Goal: Information Seeking & Learning: Learn about a topic

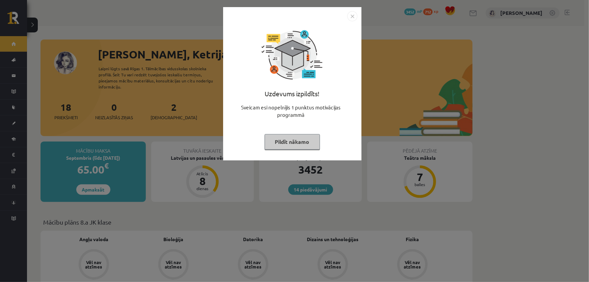
click at [278, 137] on button "Pildīt nākamo" at bounding box center [292, 142] width 55 height 16
drag, startPoint x: 278, startPoint y: 137, endPoint x: 169, endPoint y: 131, distance: 108.9
click at [277, 137] on button "Pildīt nākamo" at bounding box center [292, 142] width 55 height 16
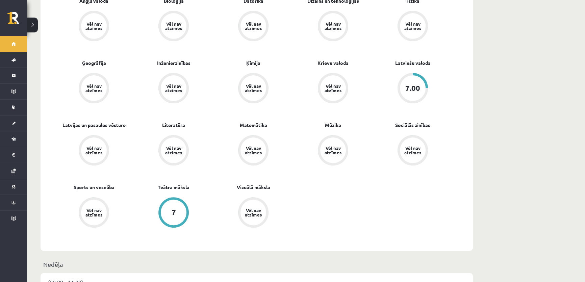
scroll to position [245, 0]
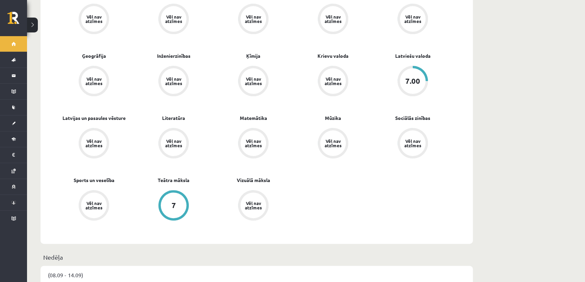
click at [178, 197] on div "7" at bounding box center [174, 205] width 26 height 26
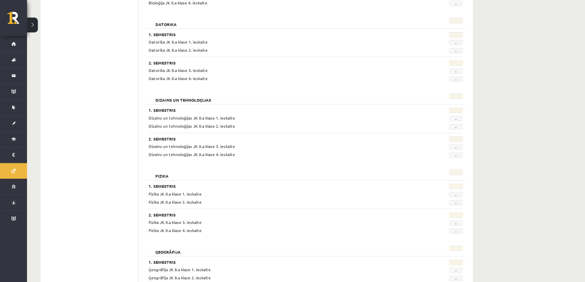
scroll to position [245, 0]
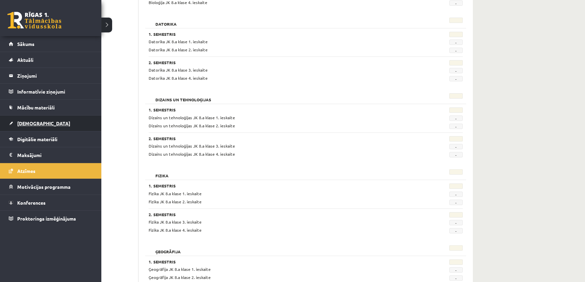
click at [35, 119] on link "[DEMOGRAPHIC_DATA]" at bounding box center [51, 123] width 84 height 16
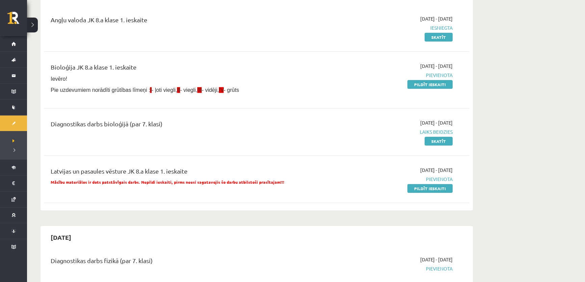
scroll to position [92, 0]
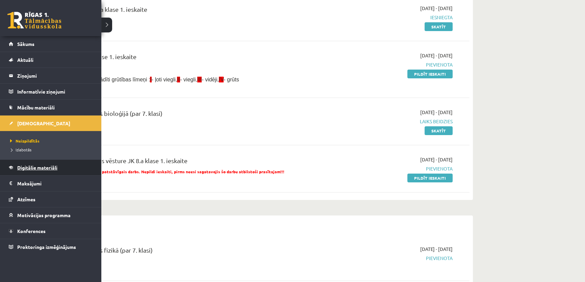
click at [17, 169] on link "Digitālie materiāli" at bounding box center [51, 168] width 84 height 16
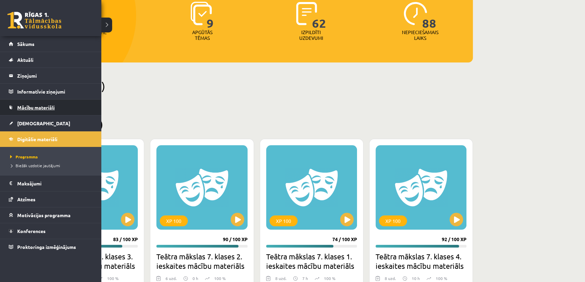
click at [25, 104] on link "Mācību materiāli" at bounding box center [51, 108] width 84 height 16
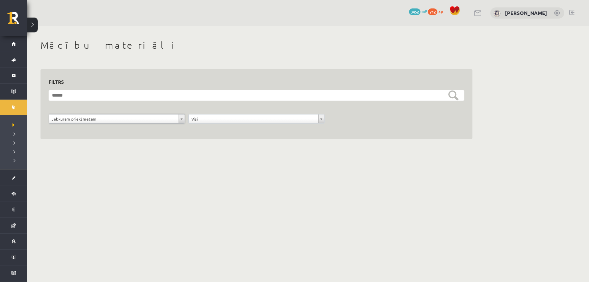
click at [0, 0] on div at bounding box center [0, 0] width 0 height 0
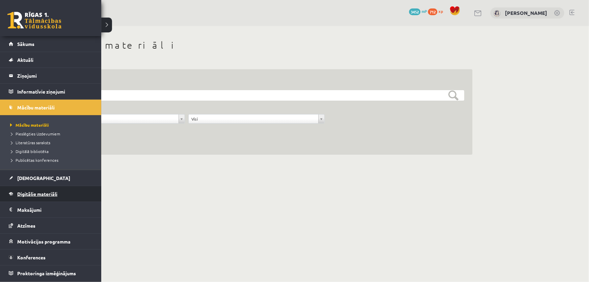
click at [36, 189] on link "Digitālie materiāli" at bounding box center [51, 194] width 84 height 16
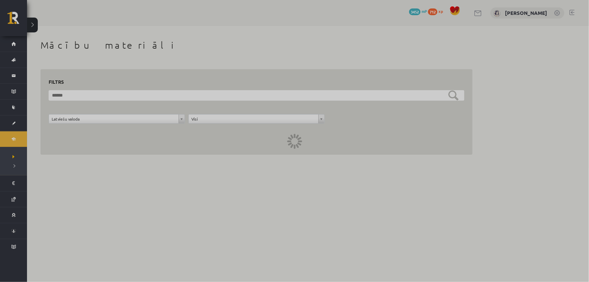
click at [36, 189] on div at bounding box center [294, 141] width 589 height 282
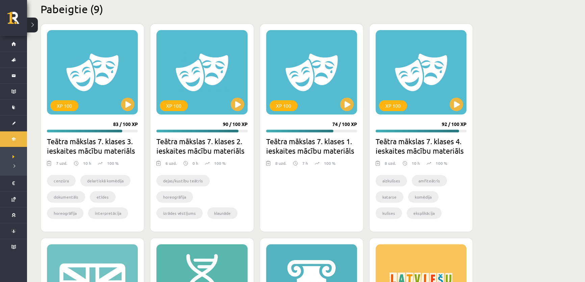
scroll to position [245, 0]
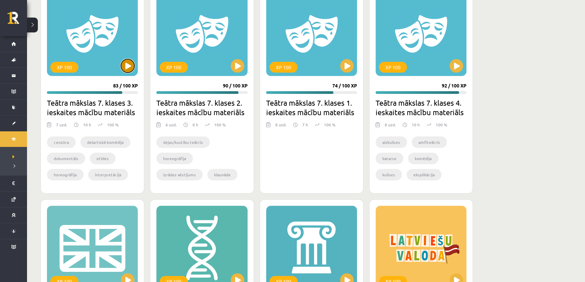
click at [123, 64] on button at bounding box center [128, 66] width 14 height 14
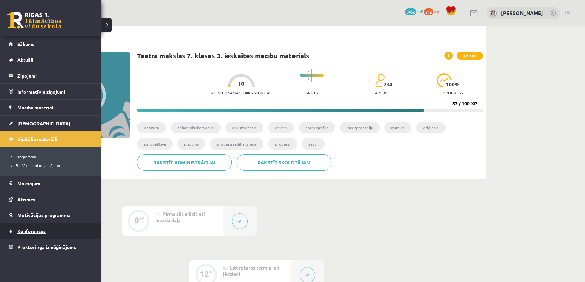
click at [12, 233] on link "Konferences" at bounding box center [51, 231] width 84 height 16
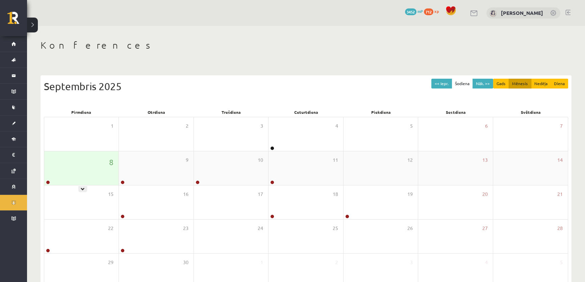
click at [78, 170] on div "8" at bounding box center [81, 168] width 74 height 34
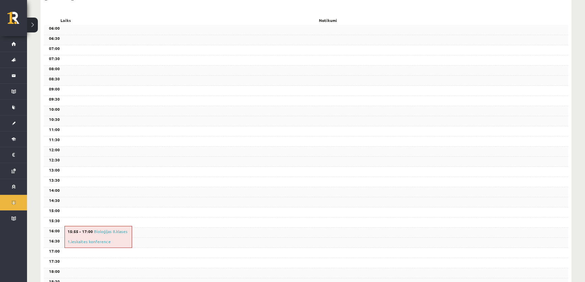
scroll to position [123, 0]
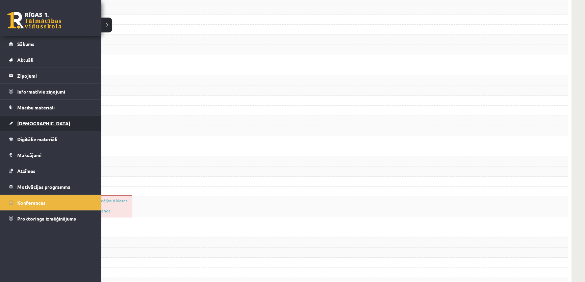
click at [44, 123] on link "[DEMOGRAPHIC_DATA]" at bounding box center [51, 123] width 84 height 16
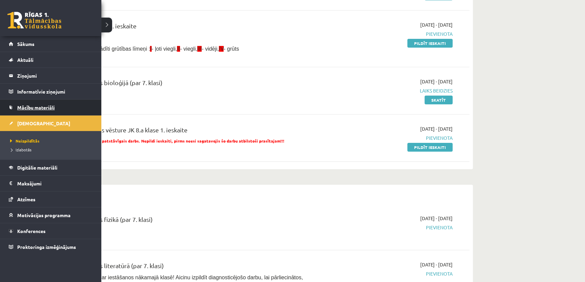
click at [21, 110] on link "Mācību materiāli" at bounding box center [51, 108] width 84 height 16
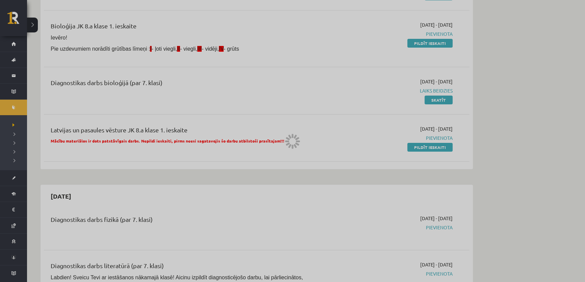
click at [21, 110] on div at bounding box center [292, 141] width 585 height 282
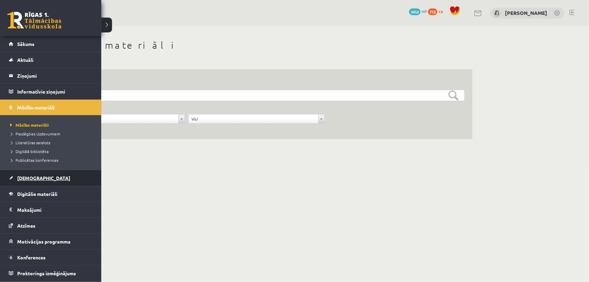
click at [36, 178] on span "[DEMOGRAPHIC_DATA]" at bounding box center [43, 178] width 53 height 6
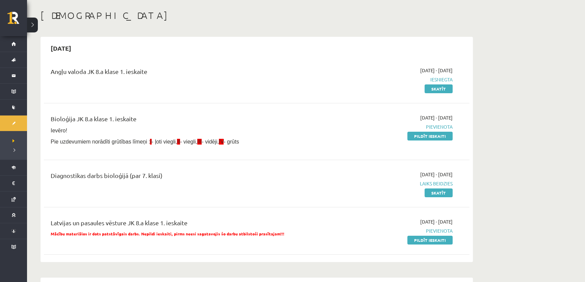
scroll to position [30, 0]
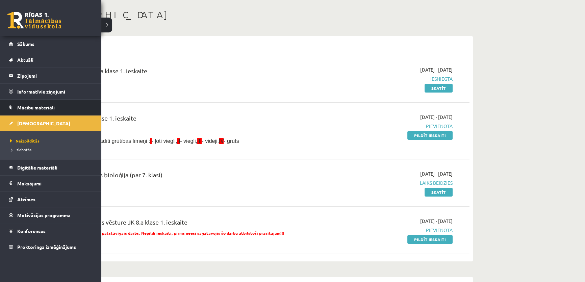
click at [27, 107] on span "Mācību materiāli" at bounding box center [35, 107] width 37 height 6
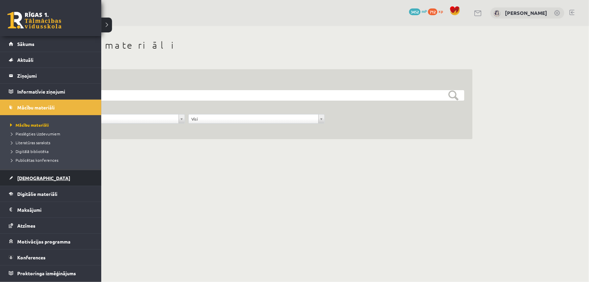
click at [29, 177] on span "[DEMOGRAPHIC_DATA]" at bounding box center [43, 178] width 53 height 6
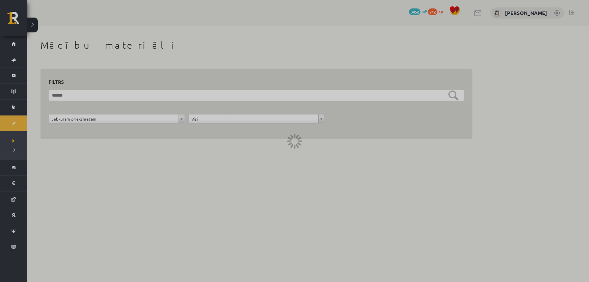
click at [30, 178] on div at bounding box center [294, 141] width 589 height 282
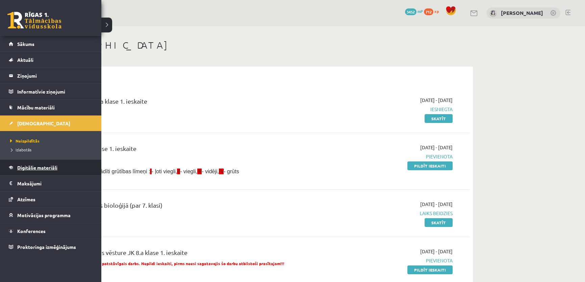
click at [30, 167] on span "Digitālie materiāli" at bounding box center [37, 167] width 40 height 6
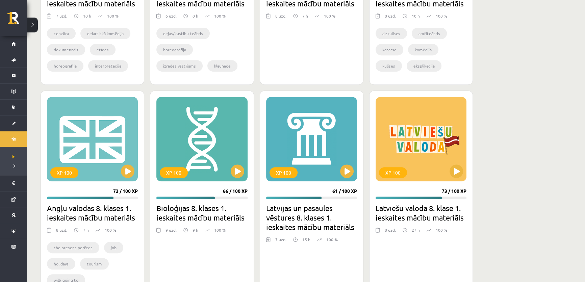
scroll to position [368, 0]
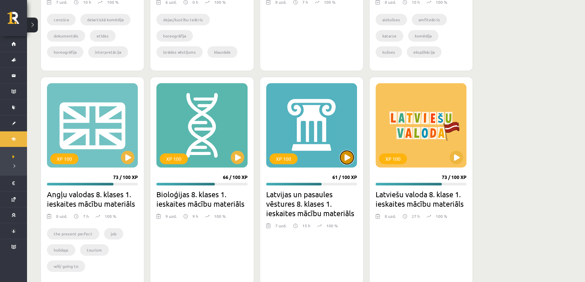
click at [342, 155] on button at bounding box center [347, 158] width 14 height 14
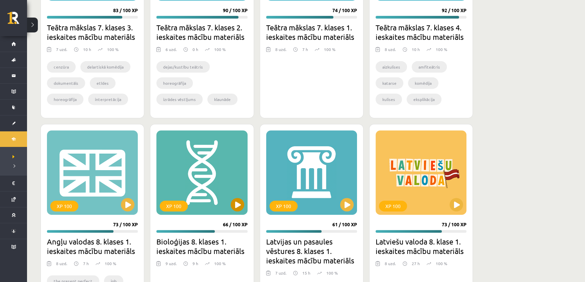
scroll to position [368, 0]
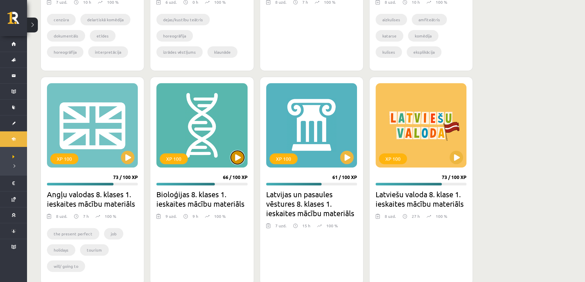
click at [235, 156] on button at bounding box center [238, 158] width 14 height 14
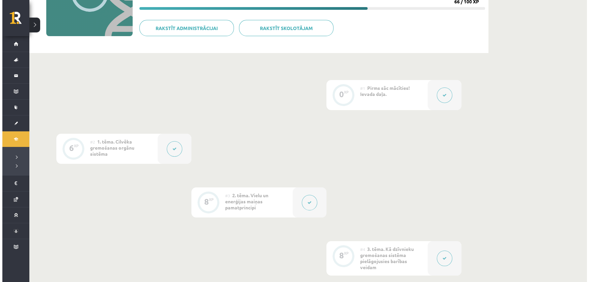
scroll to position [92, 0]
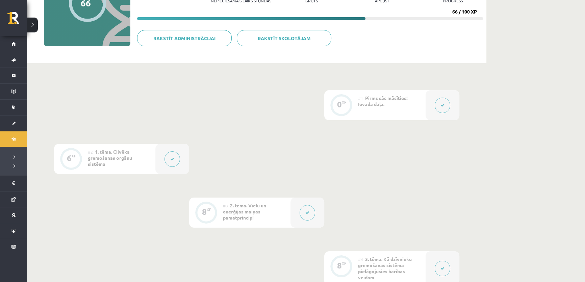
click at [440, 103] on button at bounding box center [442, 106] width 16 height 16
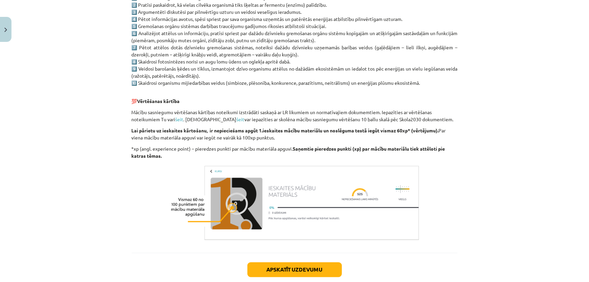
scroll to position [483, 0]
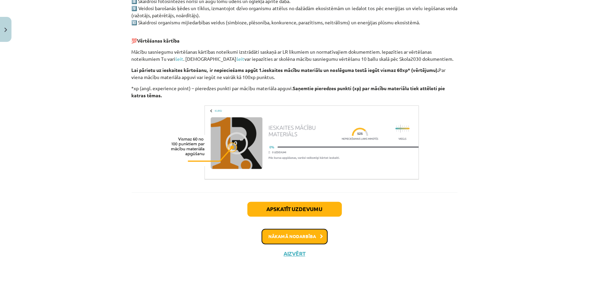
click at [270, 238] on button "Nākamā nodarbība" at bounding box center [295, 237] width 66 height 16
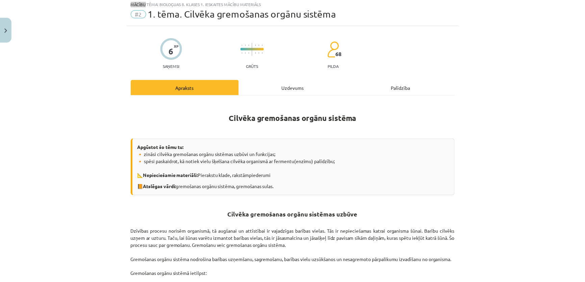
scroll to position [17, 0]
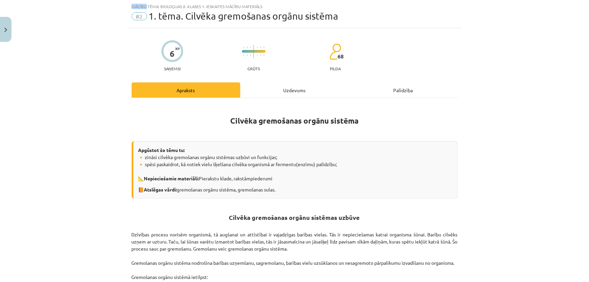
click at [18, 68] on div "Mācību tēma: Bioloģijas 8. klases 1. ieskaites mācību materiāls #2 1. tēma. Cil…" at bounding box center [294, 141] width 589 height 282
click at [18, 67] on div "Mācību tēma: Bioloģijas 8. klases 1. ieskaites mācību materiāls #2 1. tēma. Cil…" at bounding box center [294, 141] width 589 height 282
click at [0, 27] on button "Close" at bounding box center [5, 29] width 11 height 25
click at [0, 28] on div "Mācību tēma: Bioloģijas 8. klases 1. ieskaites mācību materiāls #2 1. tēma. Cil…" at bounding box center [294, 141] width 589 height 282
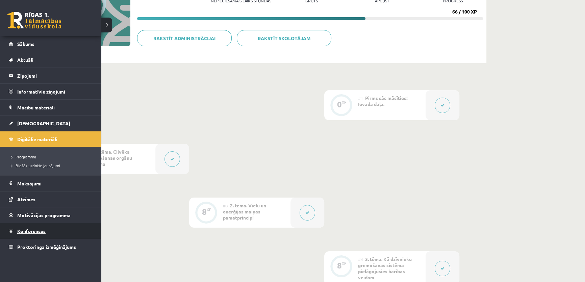
click at [20, 229] on span "Konferences" at bounding box center [31, 231] width 28 height 6
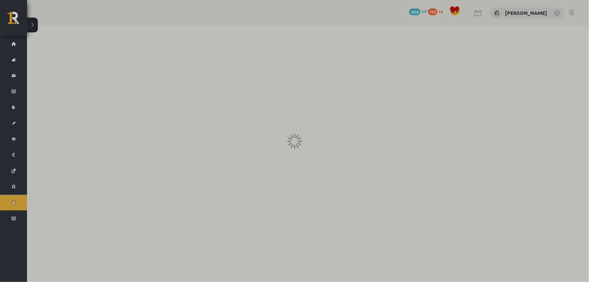
click at [20, 229] on div at bounding box center [294, 141] width 589 height 282
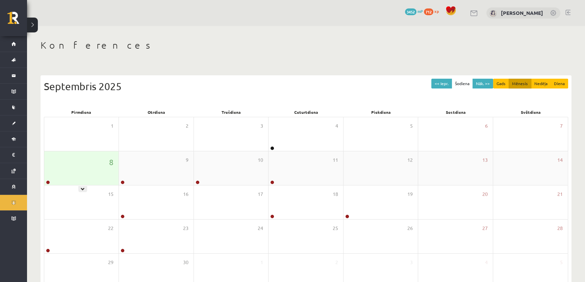
click at [98, 159] on div "8" at bounding box center [81, 168] width 74 height 34
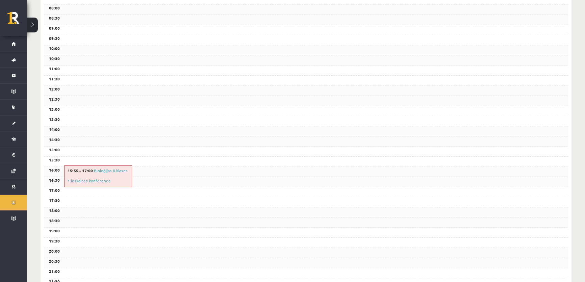
scroll to position [153, 0]
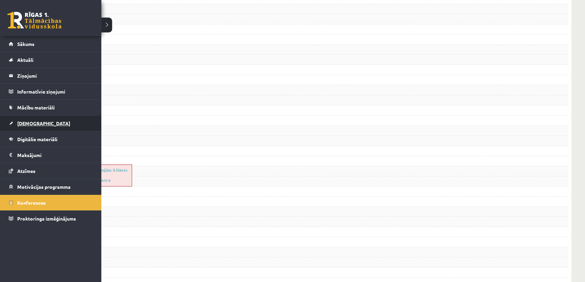
click at [66, 122] on link "[DEMOGRAPHIC_DATA]" at bounding box center [51, 123] width 84 height 16
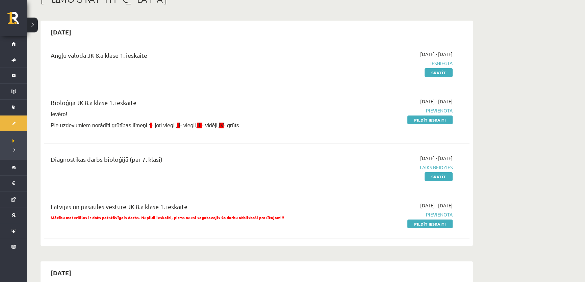
scroll to position [30, 0]
